Goal: Transaction & Acquisition: Book appointment/travel/reservation

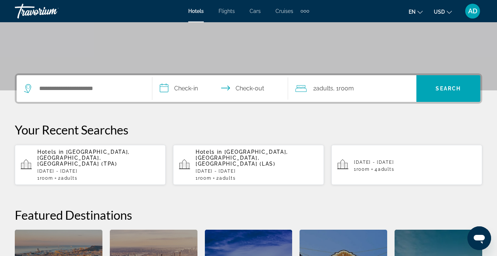
scroll to position [132, 0]
click at [241, 168] on p "[DATE] - [DATE]" at bounding box center [257, 170] width 122 height 5
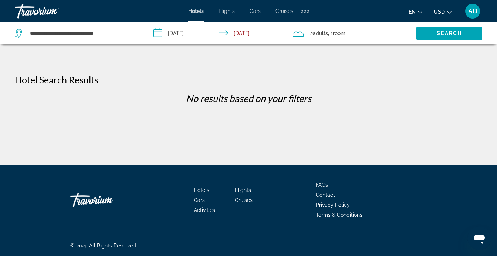
click at [170, 31] on input "**********" at bounding box center [217, 34] width 142 height 24
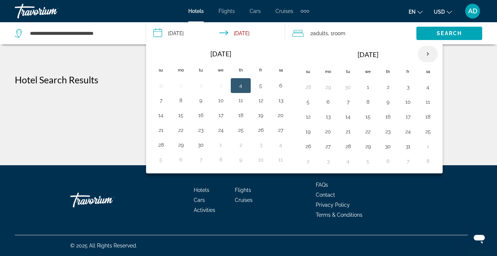
click at [429, 52] on th "Next month" at bounding box center [428, 54] width 20 height 16
click at [430, 52] on th "Next month" at bounding box center [428, 54] width 20 height 16
click at [388, 129] on button "25" at bounding box center [388, 131] width 12 height 10
click at [430, 51] on th "Next month" at bounding box center [428, 54] width 20 height 16
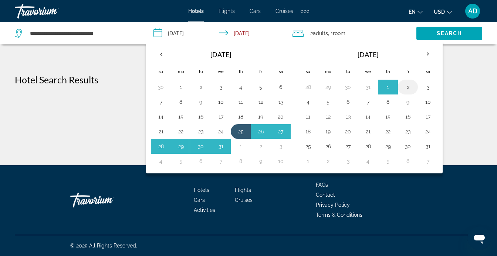
click at [408, 84] on button "2" at bounding box center [408, 87] width 12 height 10
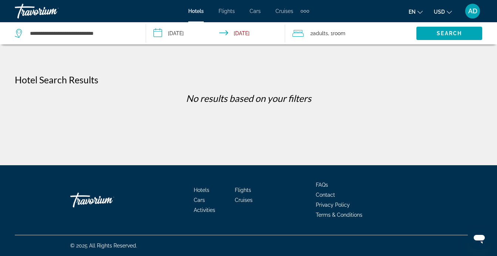
click at [327, 33] on span "Adults" at bounding box center [320, 33] width 15 height 6
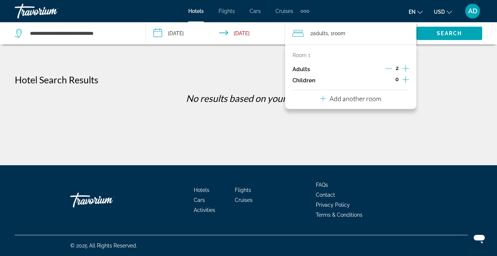
click at [404, 68] on icon "Increment adults" at bounding box center [406, 68] width 7 height 9
drag, startPoint x: 404, startPoint y: 68, endPoint x: 415, endPoint y: 41, distance: 28.9
click at [405, 66] on icon "Increment adults" at bounding box center [406, 68] width 7 height 9
click at [430, 34] on span "Search widget" at bounding box center [450, 33] width 66 height 18
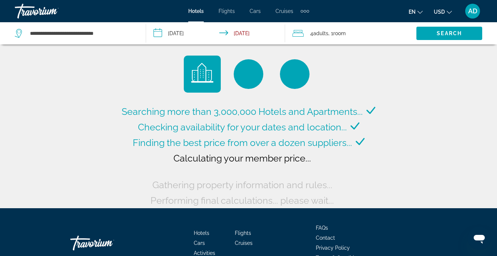
scroll to position [0, 0]
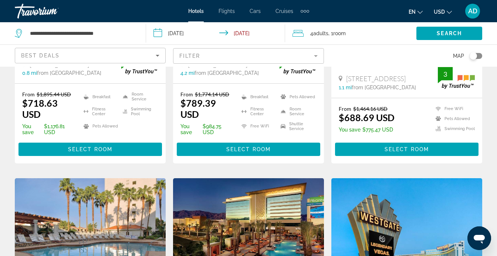
scroll to position [222, 0]
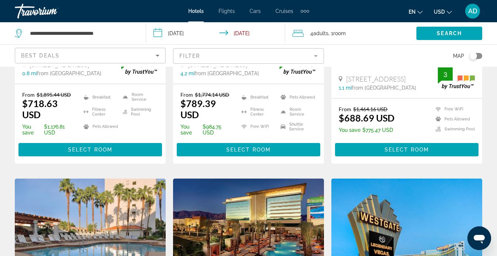
click at [315, 56] on mat-form-field "Filter" at bounding box center [248, 56] width 151 height 16
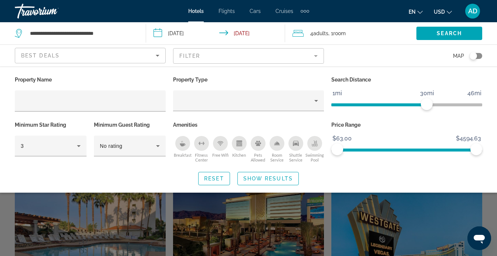
click at [315, 56] on mat-form-field "Filter" at bounding box center [248, 56] width 151 height 16
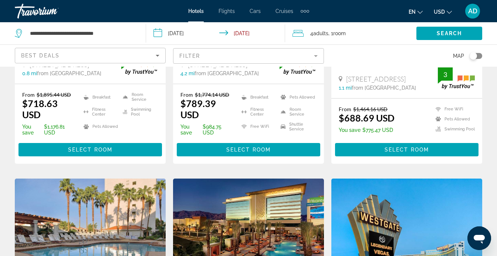
click at [155, 53] on icon "Sort by" at bounding box center [157, 55] width 9 height 9
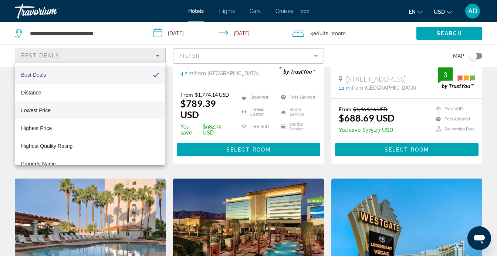
click at [50, 112] on span "Lowest Price" at bounding box center [36, 110] width 30 height 6
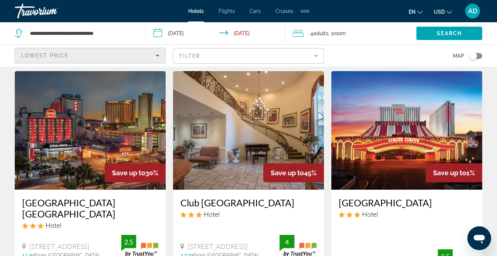
scroll to position [16, 0]
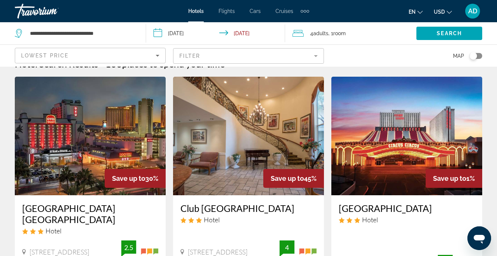
click at [194, 32] on input "**********" at bounding box center [217, 34] width 142 height 24
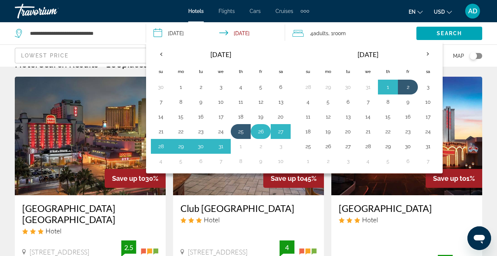
click at [262, 131] on button "26" at bounding box center [261, 131] width 12 height 10
click at [410, 84] on button "2" at bounding box center [408, 87] width 12 height 10
type input "**********"
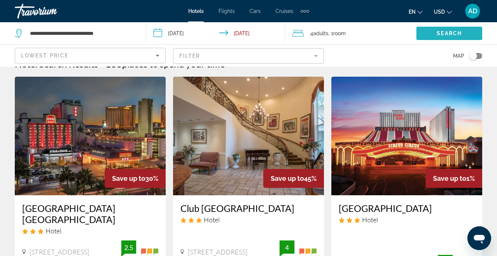
click at [450, 29] on span "Search widget" at bounding box center [450, 33] width 66 height 18
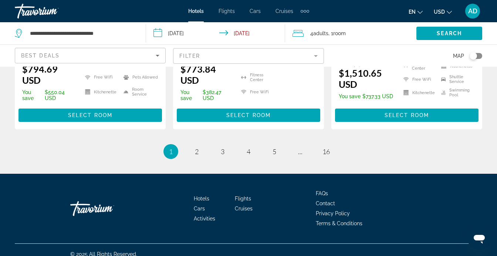
scroll to position [1095, 0]
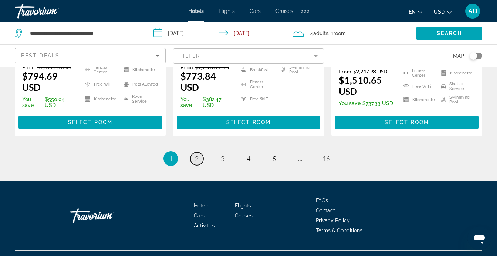
click at [196, 154] on span "2" at bounding box center [197, 158] width 4 height 8
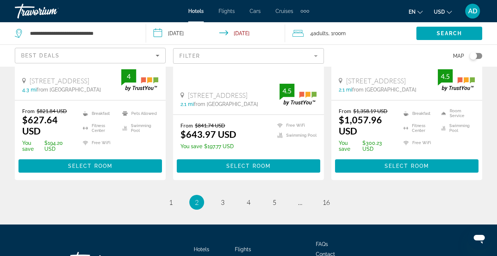
scroll to position [1077, 0]
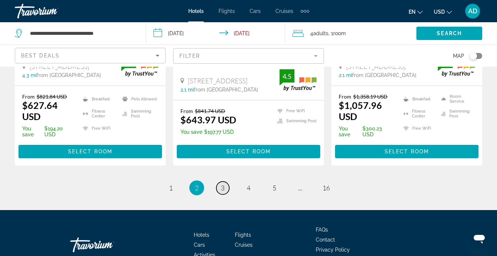
click at [221, 184] on span "3" at bounding box center [223, 188] width 4 height 8
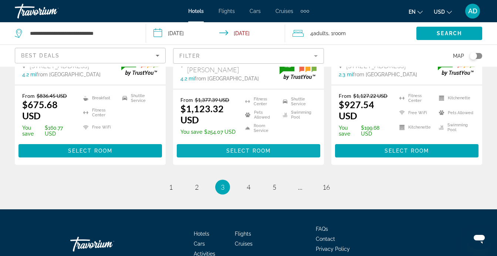
scroll to position [1101, 0]
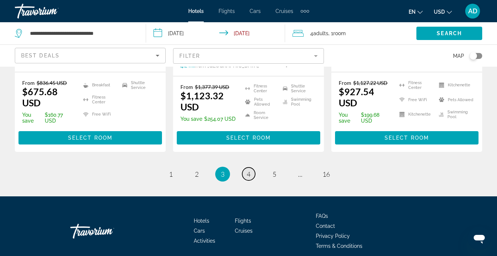
click at [253, 167] on link "page 4" at bounding box center [248, 173] width 13 height 13
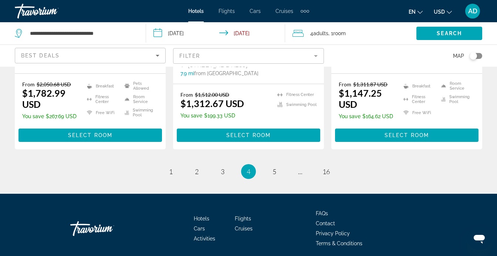
scroll to position [1087, 0]
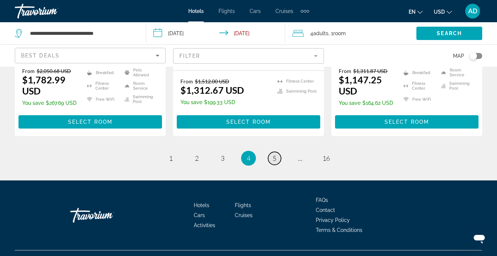
click at [278, 152] on link "page 5" at bounding box center [274, 158] width 13 height 13
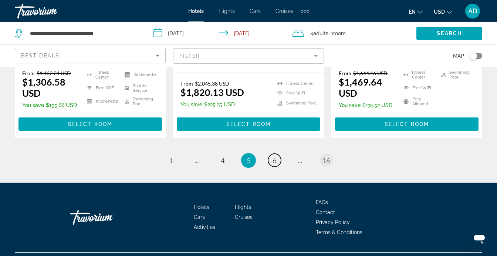
scroll to position [1064, 0]
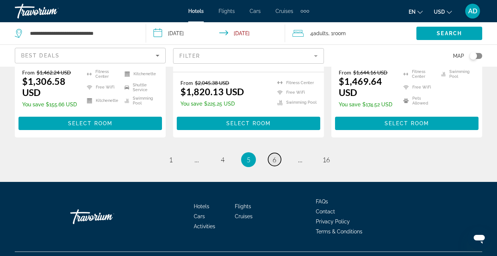
click at [274, 164] on span "6" at bounding box center [275, 159] width 4 height 8
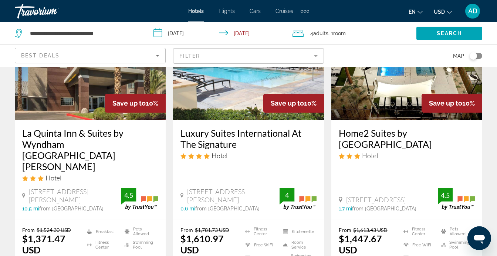
scroll to position [377, 0]
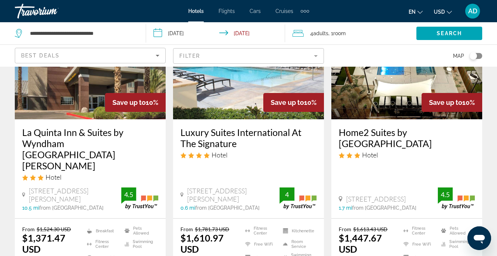
click at [206, 58] on mat-form-field "Filter" at bounding box center [248, 56] width 151 height 16
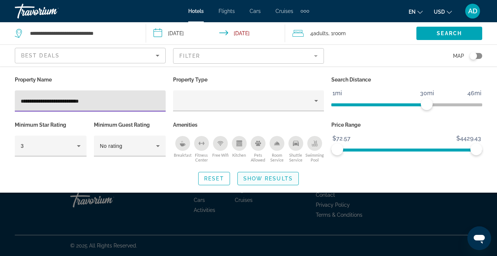
type input "**********"
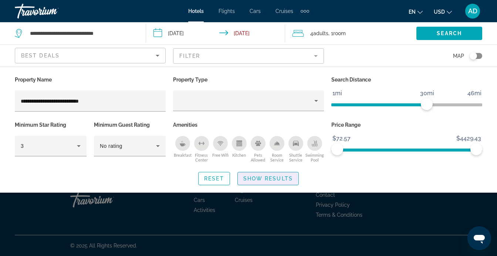
click at [262, 178] on span "Show Results" at bounding box center [268, 178] width 50 height 6
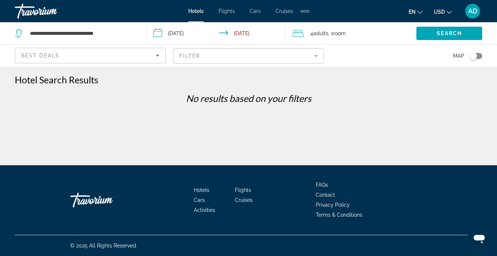
click at [202, 60] on mat-form-field "Filter" at bounding box center [248, 56] width 151 height 16
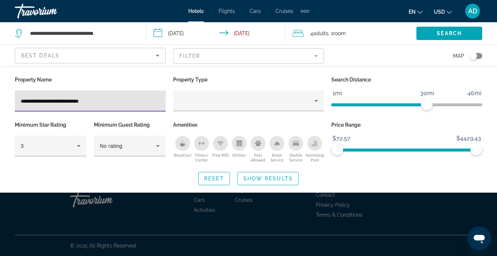
drag, startPoint x: 77, startPoint y: 100, endPoint x: 15, endPoint y: 94, distance: 62.8
click at [15, 94] on div "**********" at bounding box center [90, 100] width 151 height 21
type input "**********"
click at [104, 102] on input "**********" at bounding box center [90, 101] width 139 height 9
click at [445, 31] on span "Search" at bounding box center [449, 33] width 25 height 6
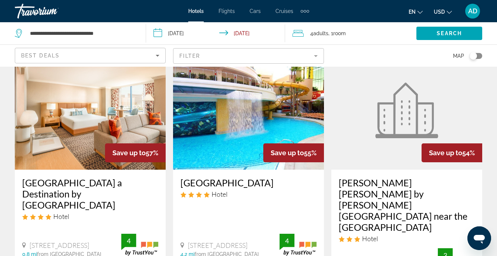
scroll to position [38, 0]
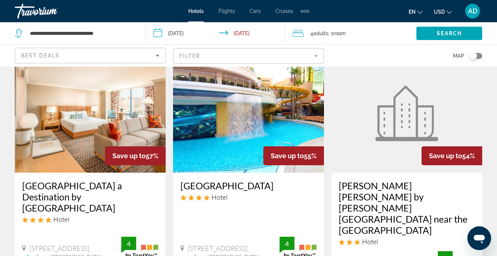
click at [101, 112] on img "Main content" at bounding box center [90, 113] width 151 height 118
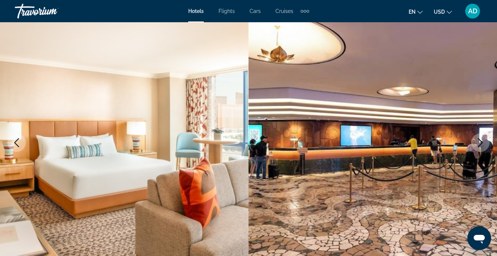
scroll to position [53, 0]
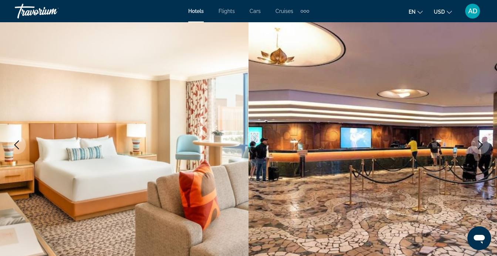
click at [481, 142] on icon "Next image" at bounding box center [480, 144] width 9 height 9
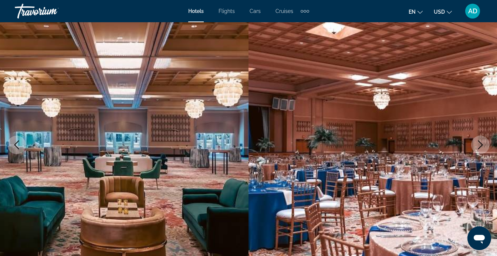
click at [19, 141] on icon "Previous image" at bounding box center [16, 144] width 9 height 9
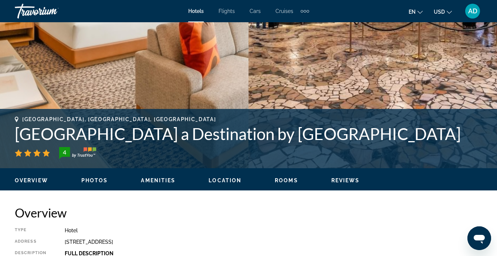
scroll to position [204, 0]
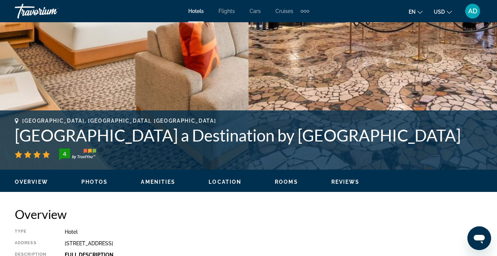
click at [94, 181] on span "Photos" at bounding box center [94, 182] width 27 height 6
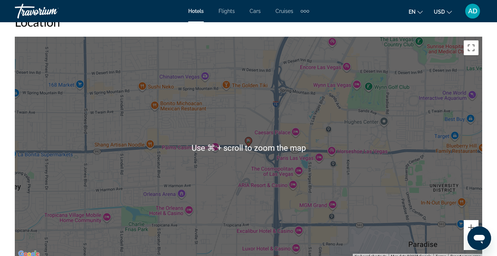
scroll to position [842, 0]
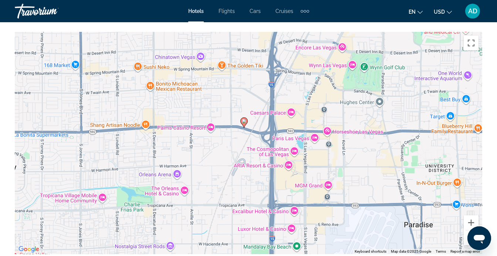
drag, startPoint x: 302, startPoint y: 71, endPoint x: 299, endPoint y: 68, distance: 4.0
click at [297, 53] on div "To activate drag with keyboard, press Alt + Enter. Once in keyboard drag state,…" at bounding box center [249, 143] width 468 height 222
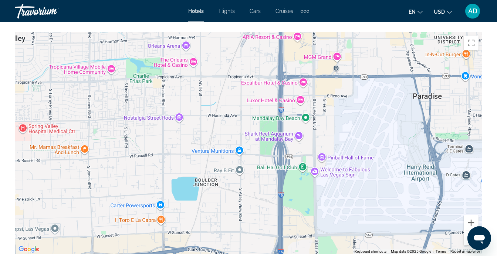
drag, startPoint x: 305, startPoint y: 193, endPoint x: 315, endPoint y: 64, distance: 129.6
click at [315, 64] on div "To activate drag with keyboard, press Alt + Enter. Once in keyboard drag state,…" at bounding box center [249, 143] width 468 height 222
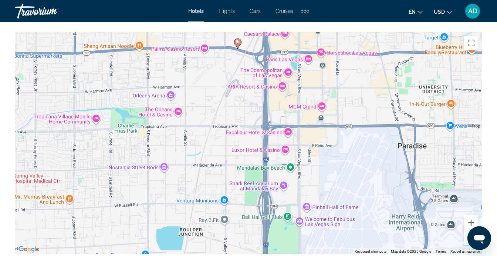
drag, startPoint x: 306, startPoint y: 210, endPoint x: 290, endPoint y: 251, distance: 43.9
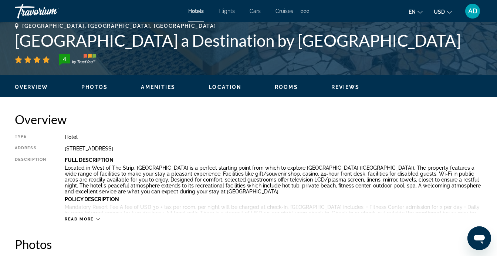
scroll to position [299, 0]
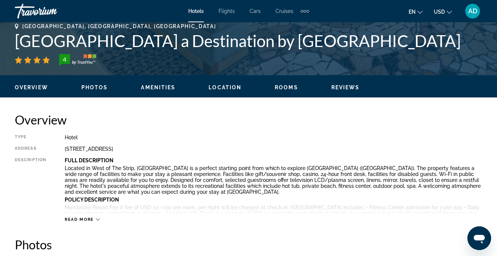
click at [97, 218] on icon "Main content" at bounding box center [98, 219] width 4 height 4
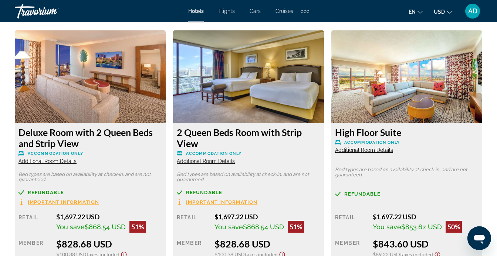
scroll to position [2234, 0]
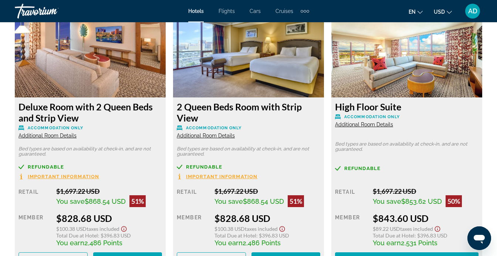
scroll to position [2260, 0]
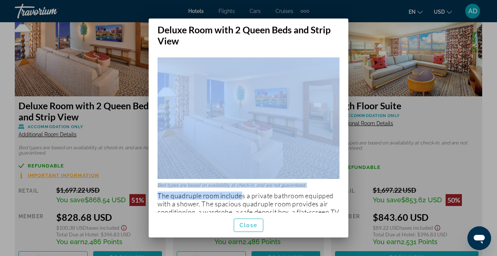
drag, startPoint x: 242, startPoint y: 198, endPoint x: 244, endPoint y: 176, distance: 21.6
click at [244, 173] on div "Bed types are based on availability at check-in, and are not guaranteed. The qu…" at bounding box center [249, 129] width 200 height 166
click at [251, 221] on span "button" at bounding box center [248, 225] width 29 height 18
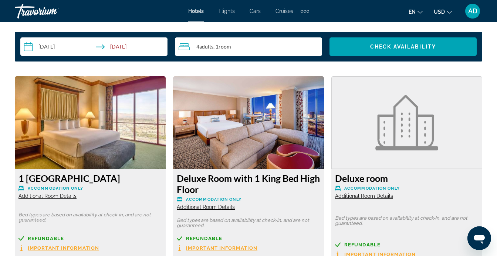
scroll to position [1085, 0]
